Goal: Information Seeking & Learning: Learn about a topic

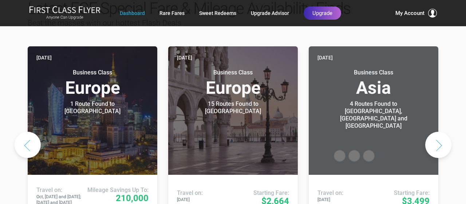
scroll to position [394, 0]
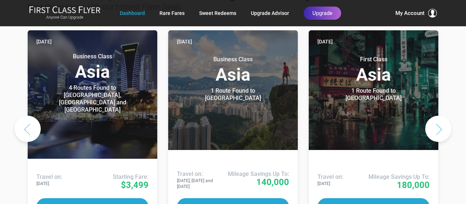
scroll to position [359, 0]
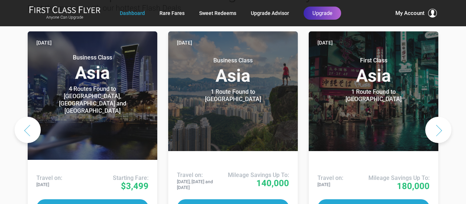
click at [439, 117] on button "Next slide" at bounding box center [439, 130] width 26 height 26
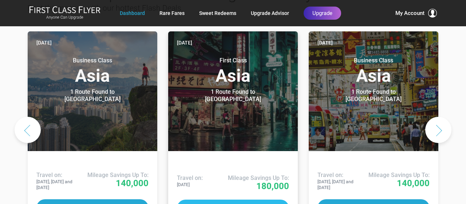
click at [228, 199] on button "Deal Details" at bounding box center [233, 207] width 112 height 17
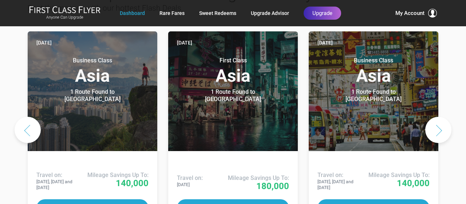
click at [440, 117] on button "Next slide" at bounding box center [439, 130] width 26 height 26
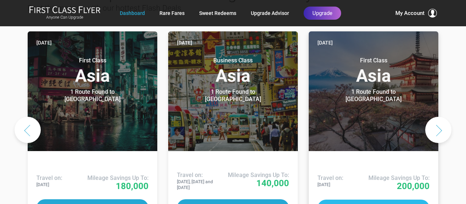
click at [371, 199] on button "Deal Details" at bounding box center [374, 207] width 112 height 17
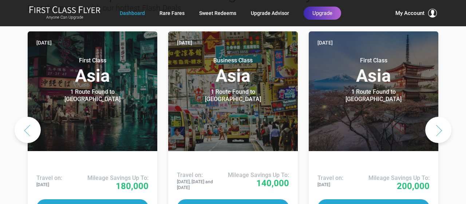
click at [443, 117] on button "Next slide" at bounding box center [439, 130] width 26 height 26
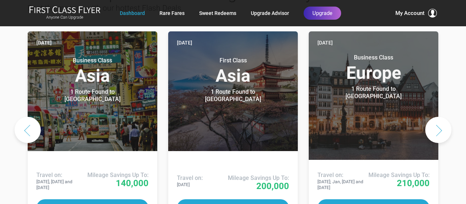
click at [442, 117] on button "Next slide" at bounding box center [439, 130] width 26 height 26
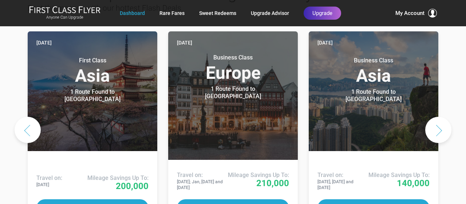
click at [440, 117] on button "Next slide" at bounding box center [439, 130] width 26 height 26
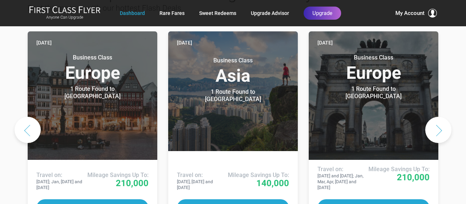
click at [440, 117] on button "Next slide" at bounding box center [439, 130] width 26 height 26
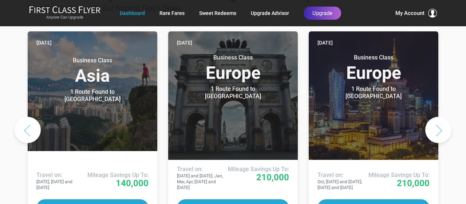
click at [440, 117] on button "Next slide" at bounding box center [439, 130] width 26 height 26
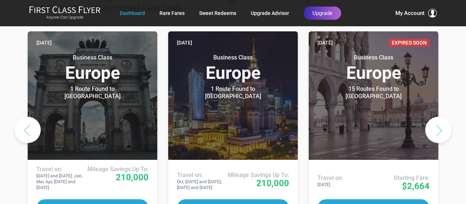
click at [439, 117] on button "Next slide" at bounding box center [439, 130] width 26 height 26
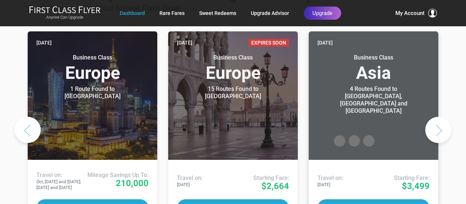
click at [438, 122] on header "Today Business Class Asia 4 Routes Found to Singapore, Kuala Lumpur and Jakarta…" at bounding box center [374, 95] width 130 height 128
click at [440, 117] on button "Next slide" at bounding box center [439, 130] width 26 height 26
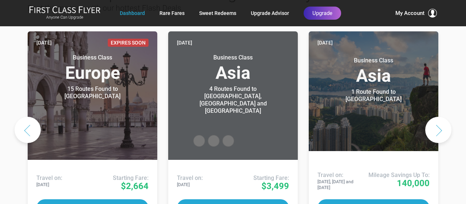
click at [440, 117] on button "Next slide" at bounding box center [439, 130] width 26 height 26
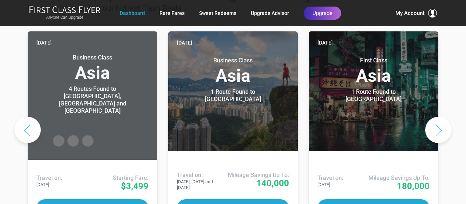
click at [439, 117] on button "Next slide" at bounding box center [439, 130] width 26 height 26
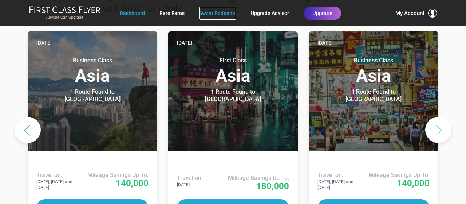
click at [216, 12] on link "Sweet Redeems" at bounding box center [217, 13] width 37 height 13
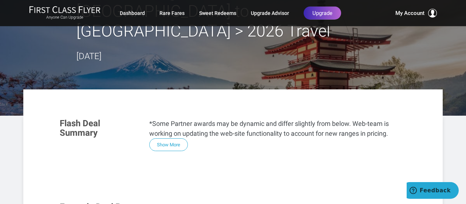
scroll to position [65, 0]
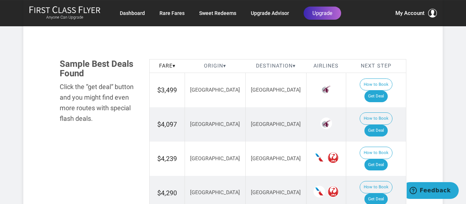
scroll to position [422, 0]
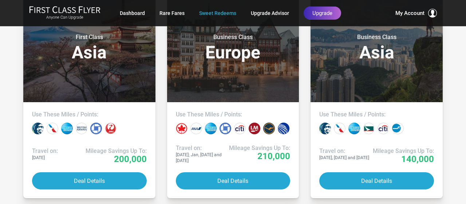
scroll to position [434, 0]
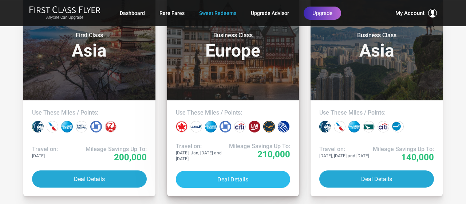
click at [240, 181] on button "Deal Details" at bounding box center [233, 178] width 115 height 17
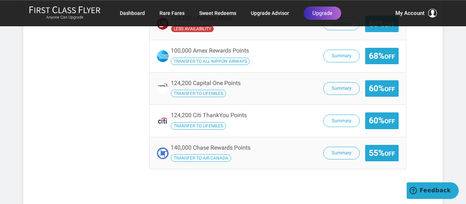
scroll to position [666, 0]
